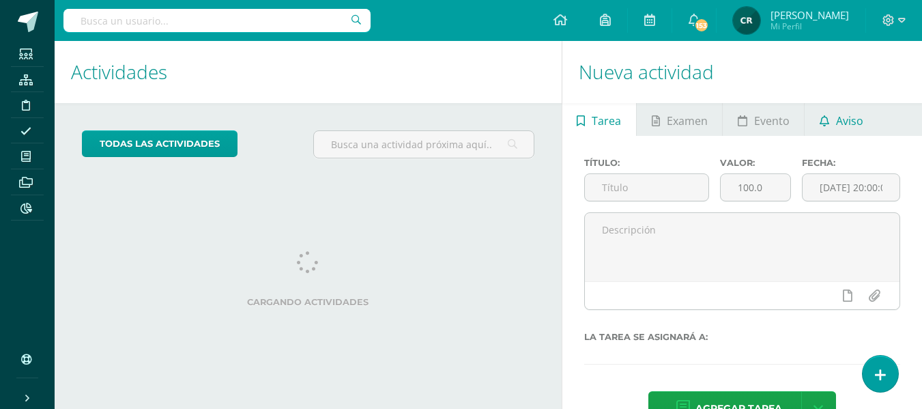
click at [847, 124] on span "Aviso" at bounding box center [849, 120] width 27 height 33
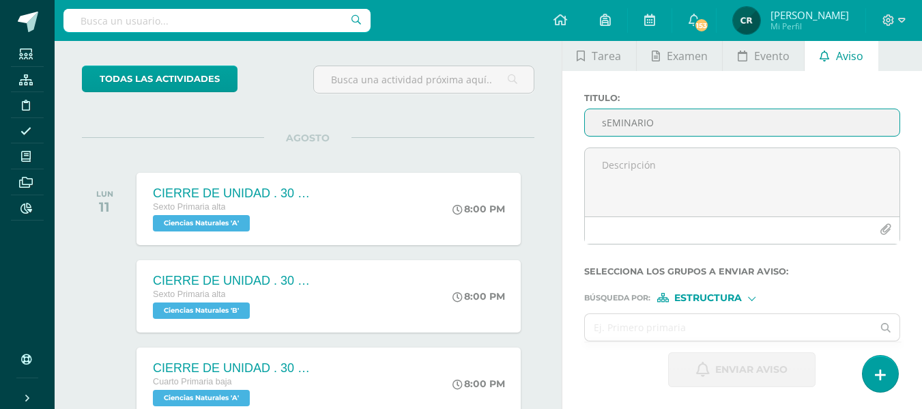
scroll to position [136, 0]
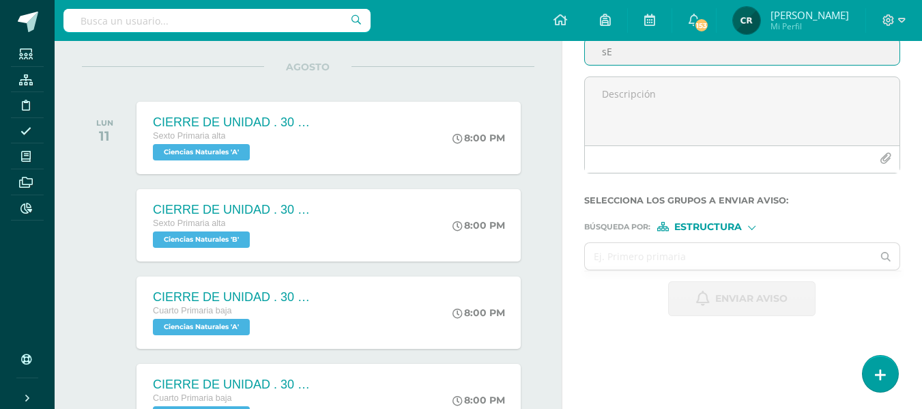
type input "s"
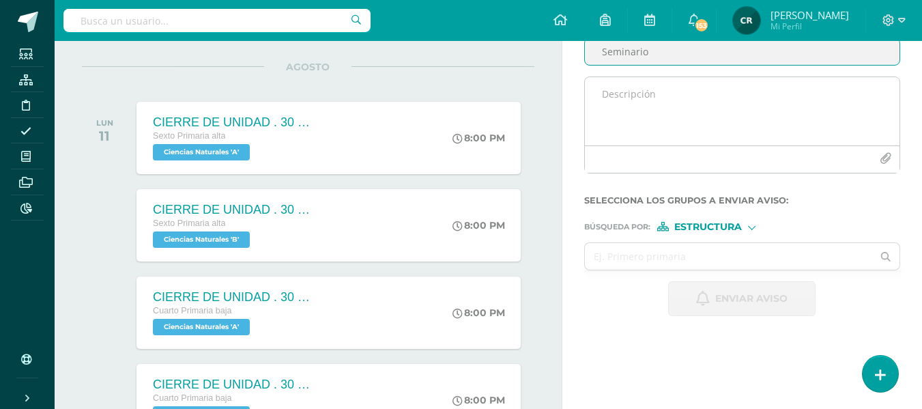
type input "Seminario"
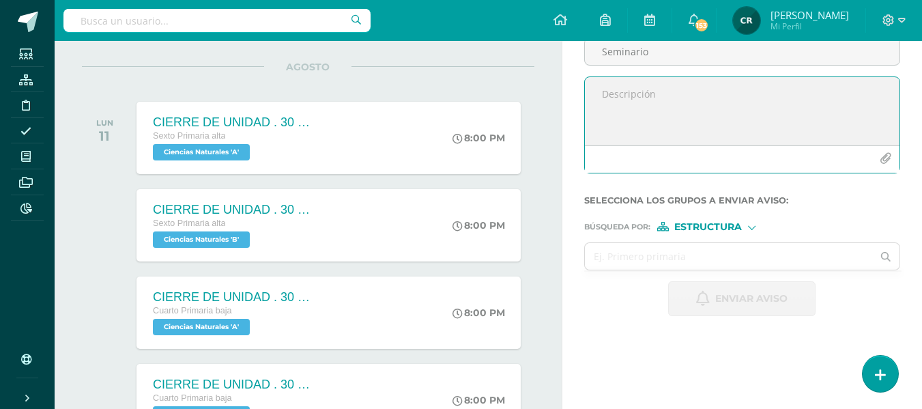
click at [683, 102] on textarea at bounding box center [742, 111] width 315 height 68
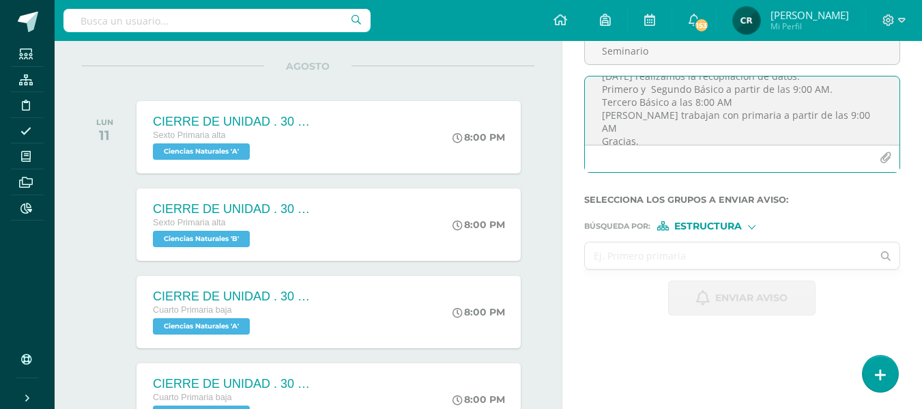
scroll to position [205, 0]
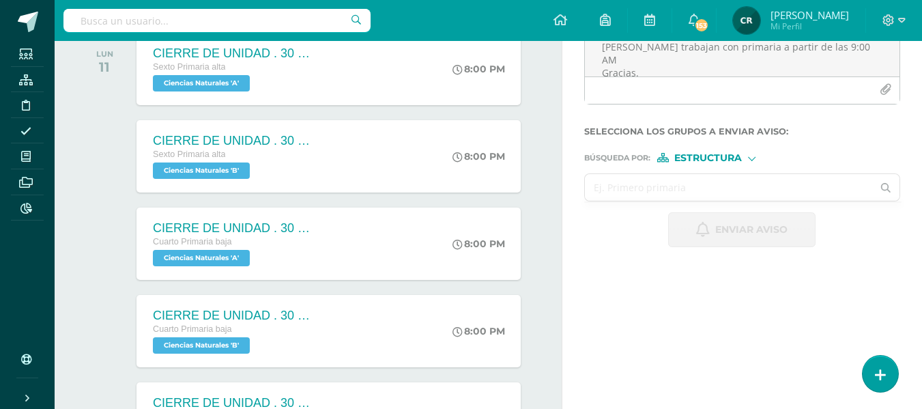
click at [764, 187] on input "text" at bounding box center [729, 187] width 288 height 27
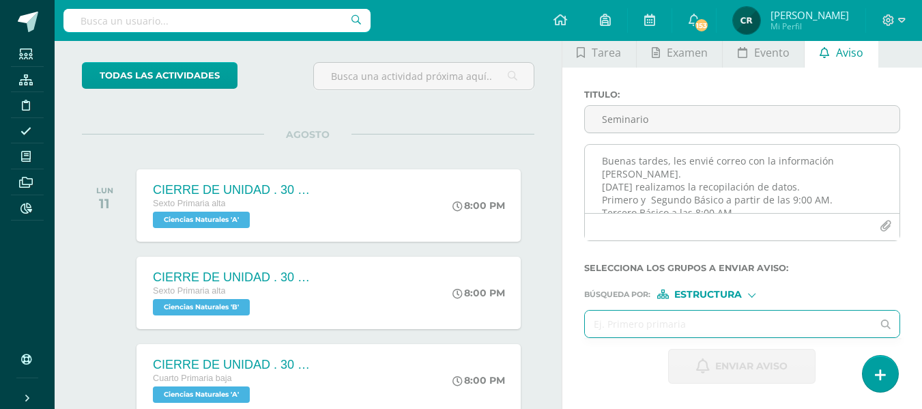
scroll to position [0, 0]
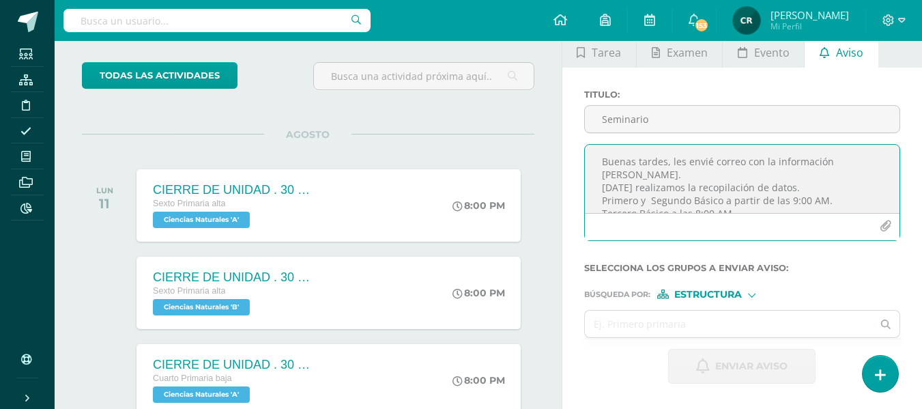
click at [815, 186] on textarea "Buenas tardes, les envié correo con la información [PERSON_NAME]. [DATE] realiz…" at bounding box center [742, 179] width 315 height 68
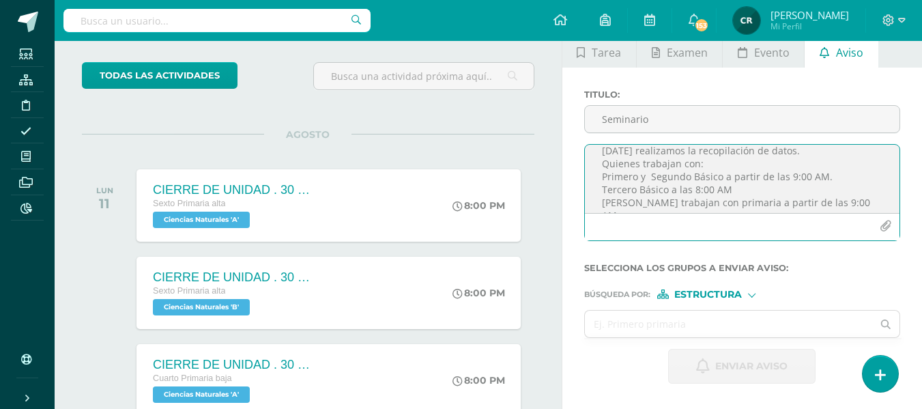
scroll to position [56, 0]
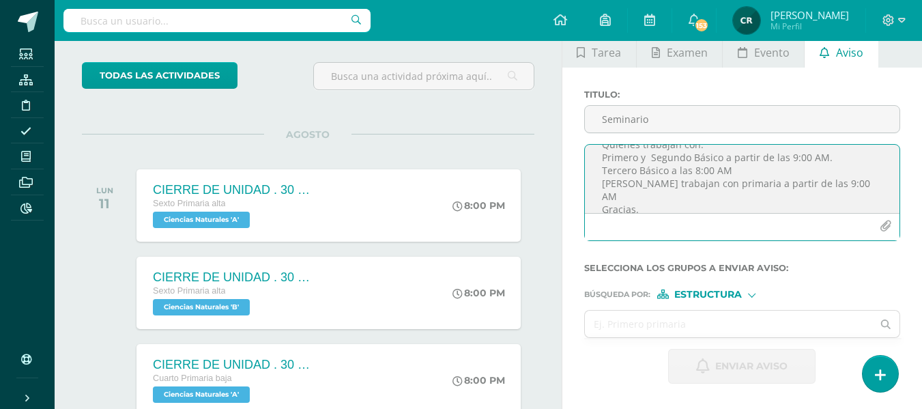
click at [706, 186] on textarea "Buenas tardes, les envié correo con la información [PERSON_NAME]. [DATE] realiz…" at bounding box center [742, 179] width 315 height 68
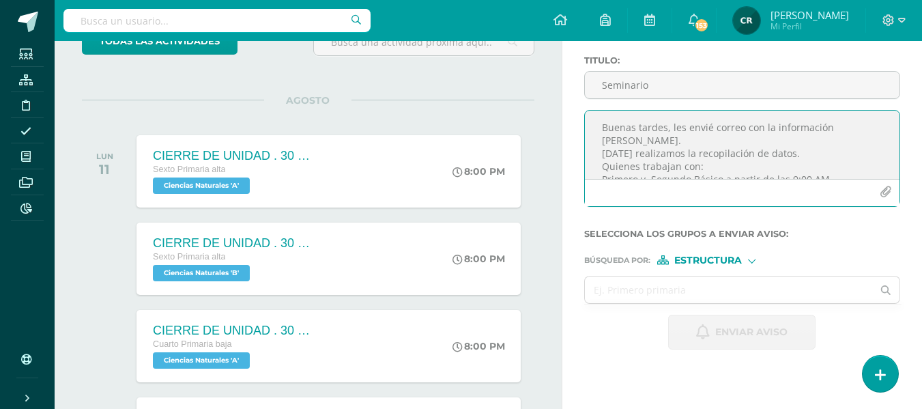
scroll to position [137, 0]
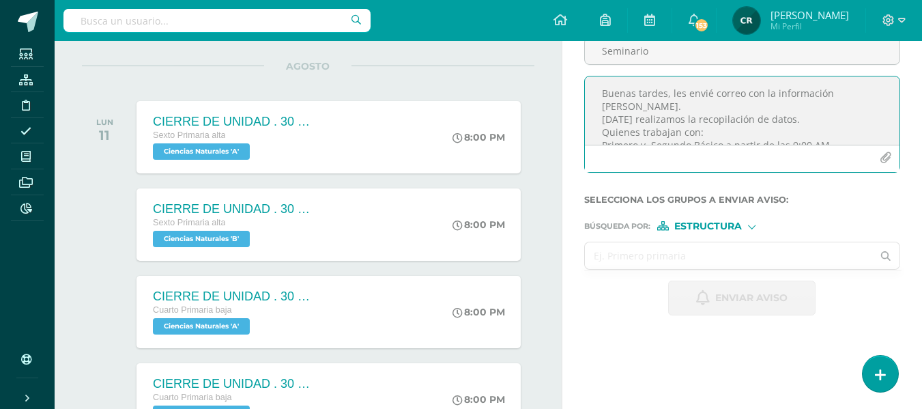
type textarea "Buenas tardes, les envié correo con la información [PERSON_NAME]. [DATE] realiz…"
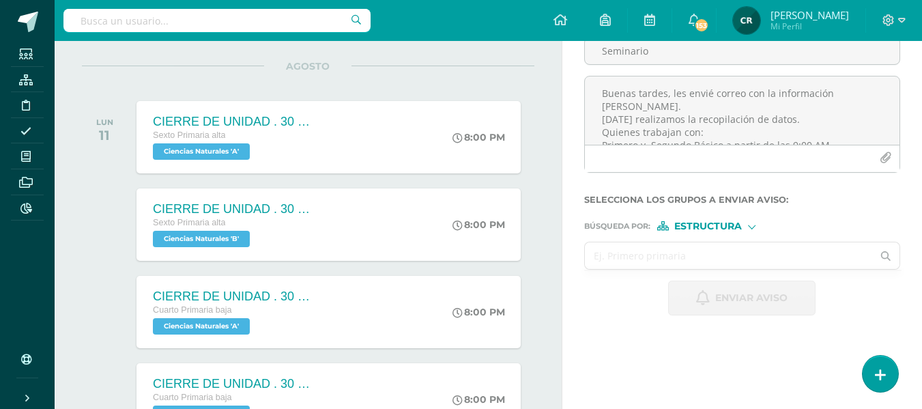
click at [753, 258] on input "text" at bounding box center [729, 255] width 288 height 27
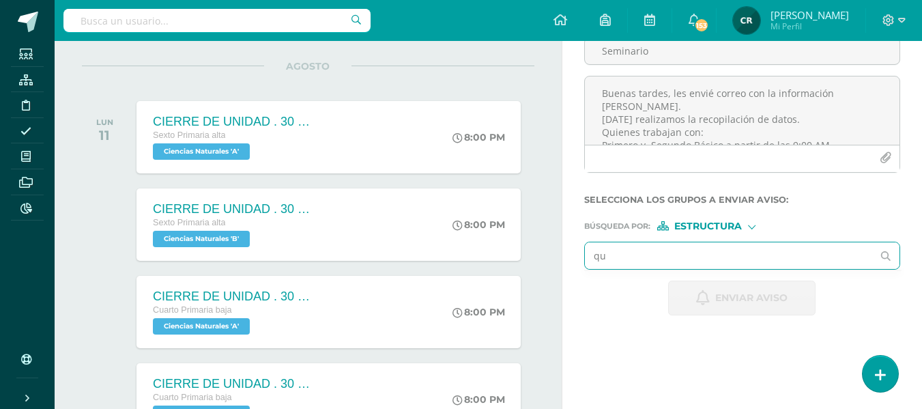
type input "q"
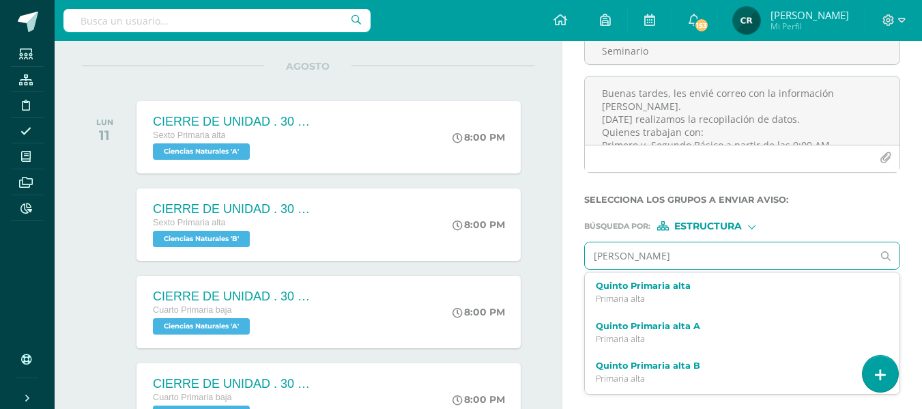
type input "[PERSON_NAME] a"
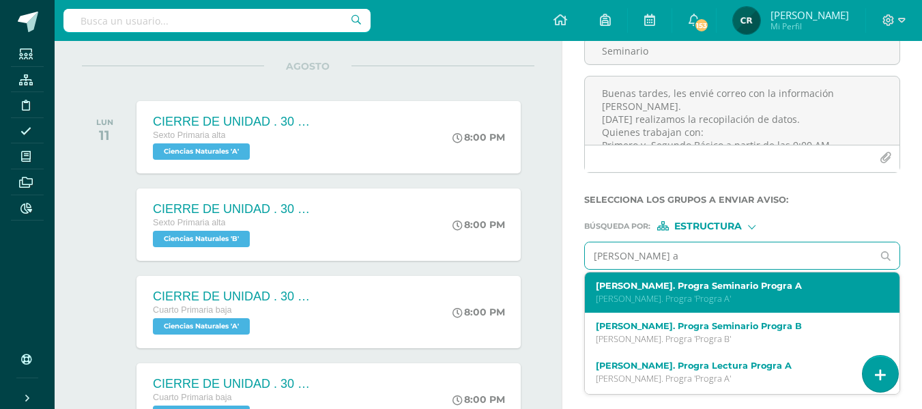
click at [763, 301] on p "[PERSON_NAME]. Progra 'Progra A'" at bounding box center [736, 299] width 281 height 12
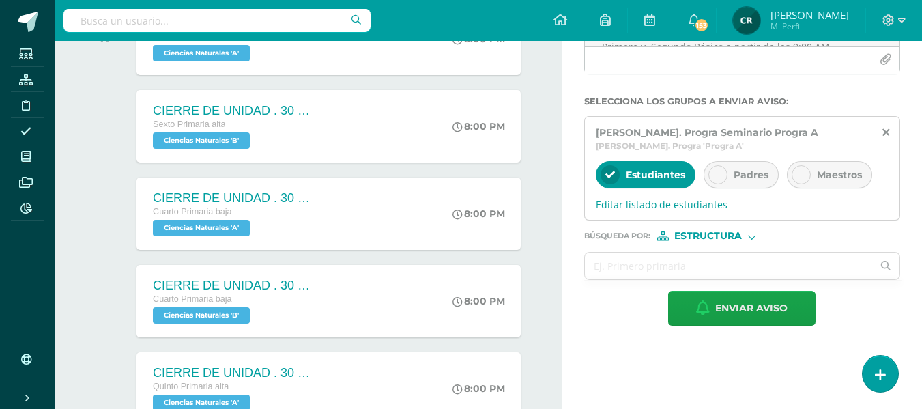
scroll to position [273, 0]
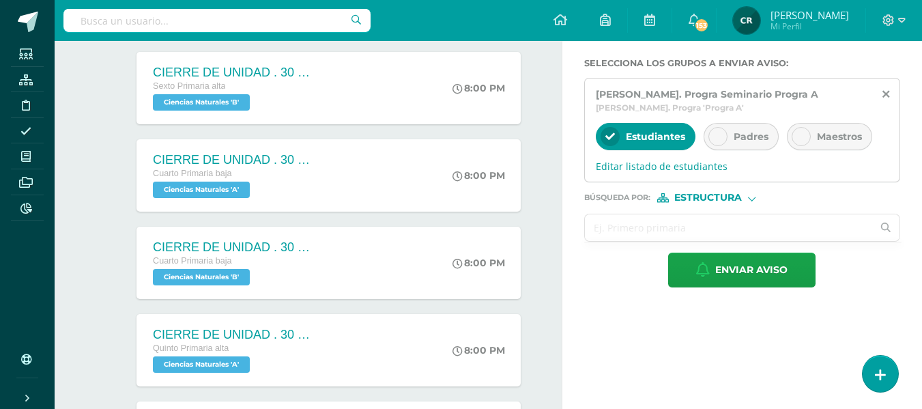
click at [719, 229] on input "text" at bounding box center [729, 227] width 288 height 27
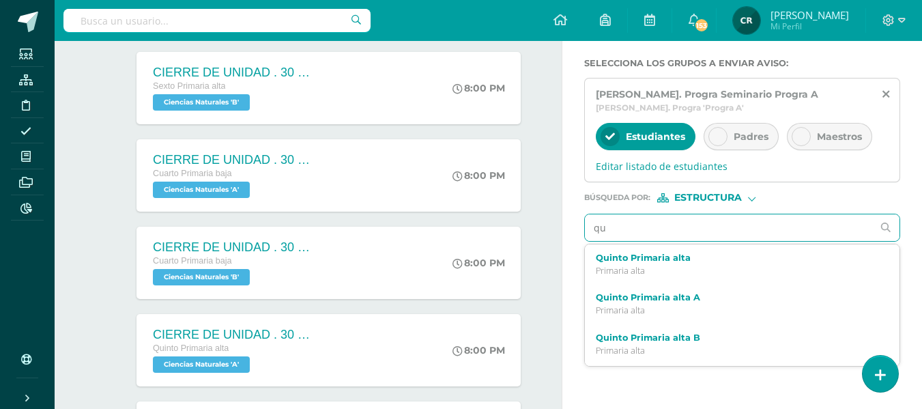
type input "q"
type input "seminario progra b"
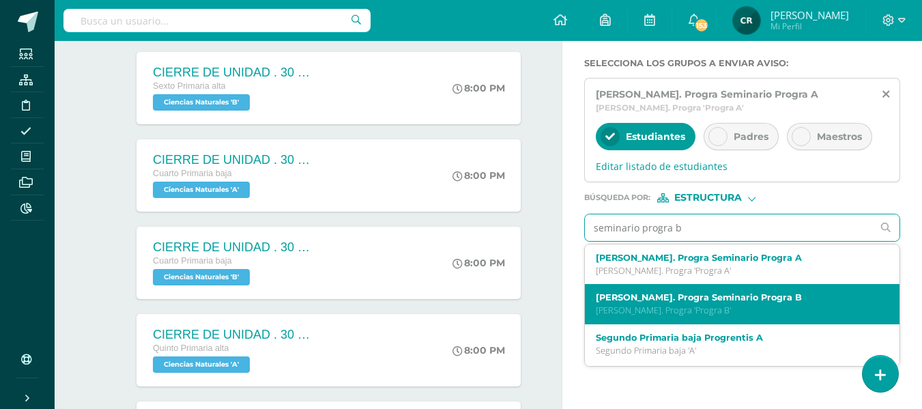
click at [725, 301] on label "[PERSON_NAME]. Progra Seminario Progra B" at bounding box center [736, 297] width 281 height 10
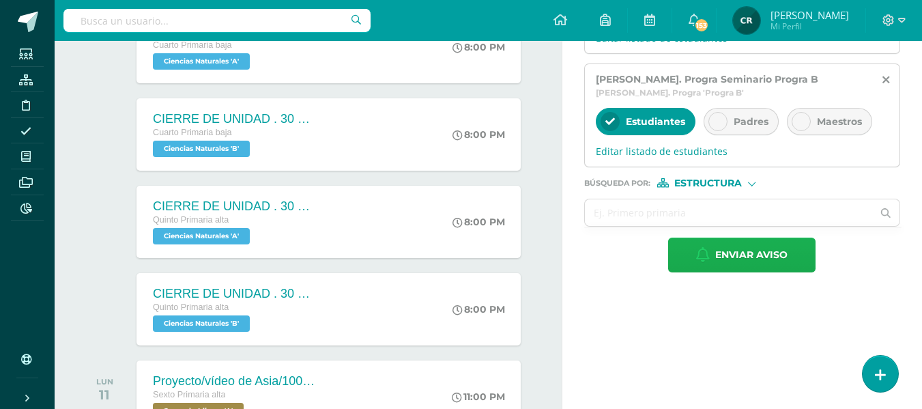
scroll to position [410, 0]
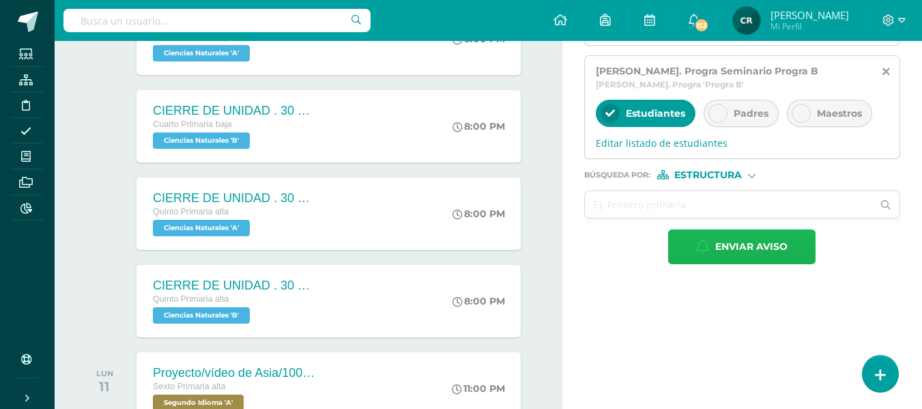
click at [751, 245] on span "Enviar aviso" at bounding box center [752, 246] width 72 height 33
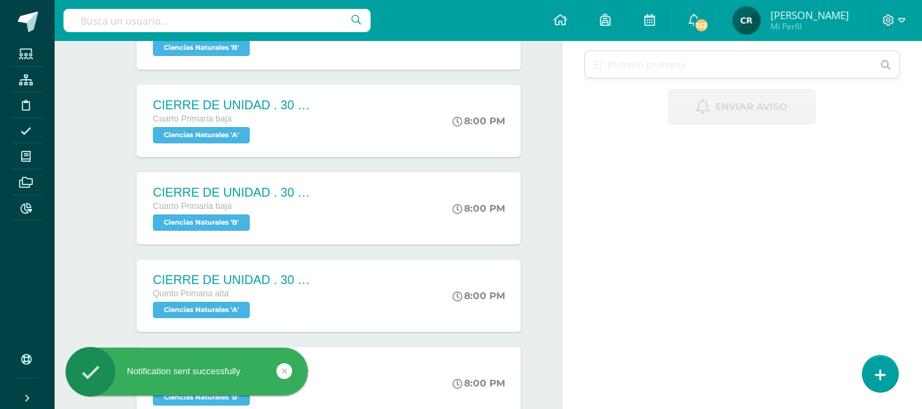
scroll to position [68, 0]
